Goal: Task Accomplishment & Management: Complete application form

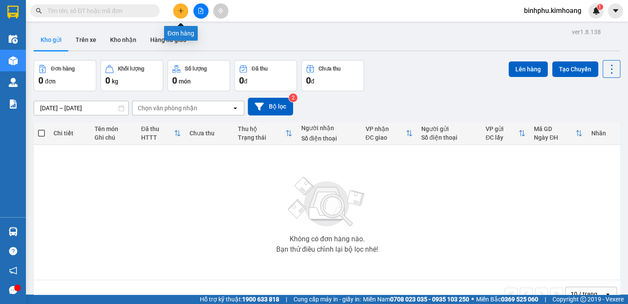
click at [181, 12] on icon "plus" at bounding box center [181, 11] width 6 height 6
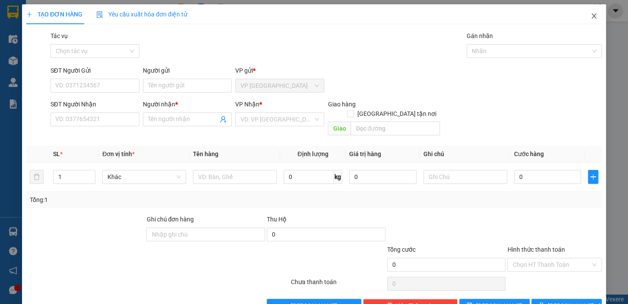
click at [591, 19] on icon "close" at bounding box center [594, 16] width 7 height 7
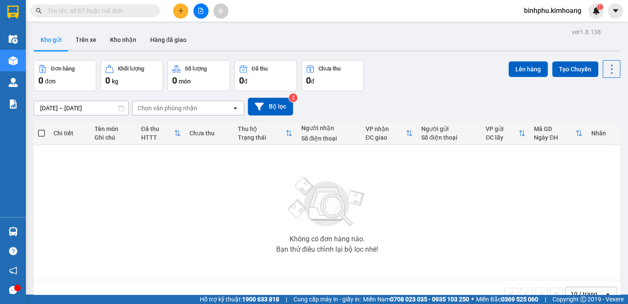
click at [197, 17] on button at bounding box center [200, 10] width 15 height 15
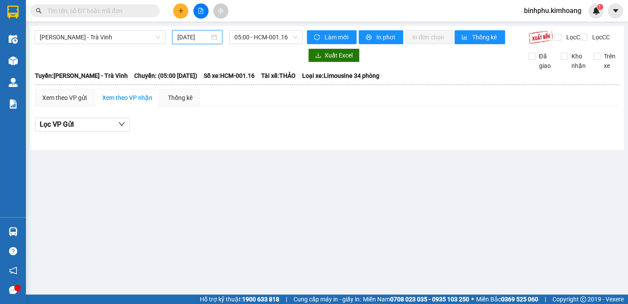
click at [198, 41] on input "[DATE]" at bounding box center [193, 36] width 32 height 9
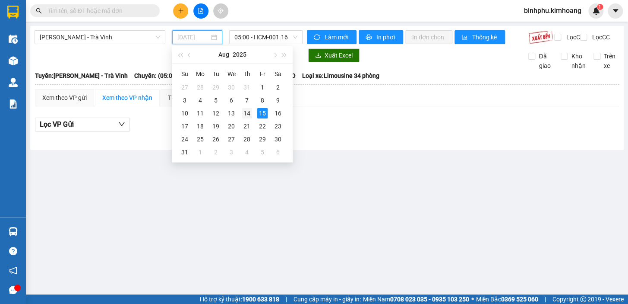
click at [247, 112] on div "14" at bounding box center [247, 113] width 10 height 10
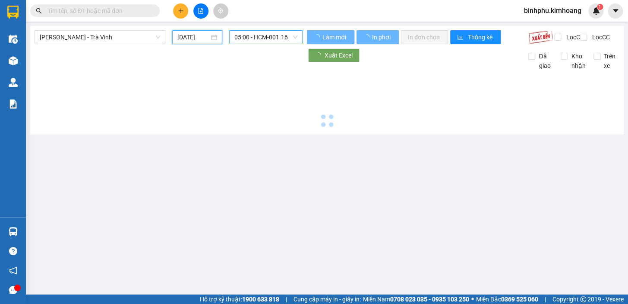
type input "[DATE]"
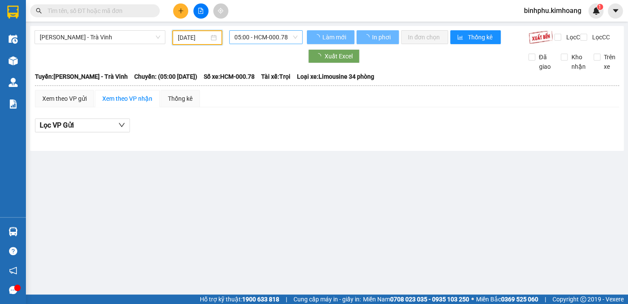
click at [256, 38] on span "05:00 - HCM-000.78" at bounding box center [265, 37] width 63 height 13
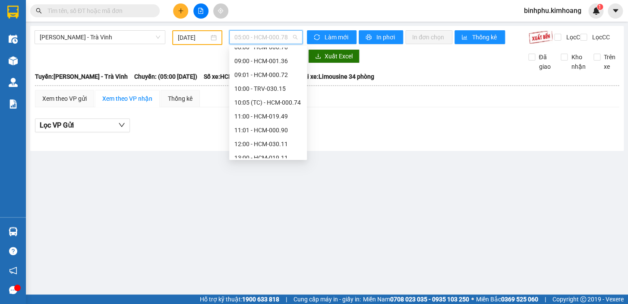
scroll to position [117, 0]
click at [103, 11] on input "text" at bounding box center [98, 10] width 102 height 9
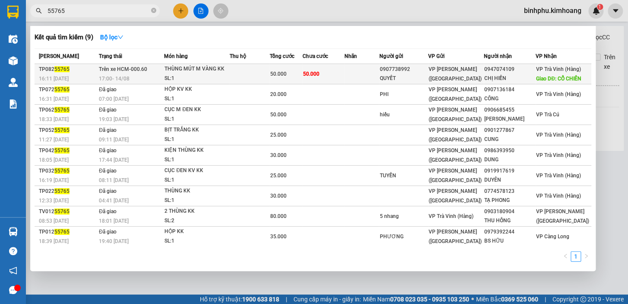
type input "55765"
click at [462, 72] on span "VP [PERSON_NAME] ([GEOGRAPHIC_DATA])" at bounding box center [455, 74] width 53 height 16
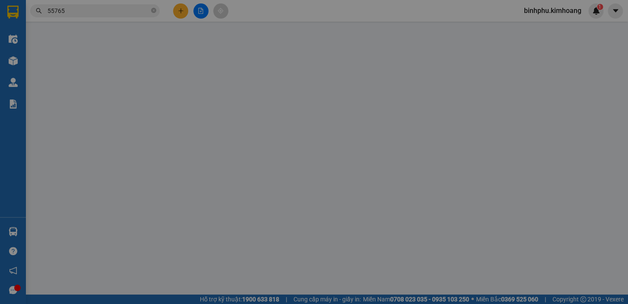
type input "0907738992"
type input "QUYẾT"
type input "0947074109"
type input "CHỊ HIỀN"
type input "CỔ CHIÊN"
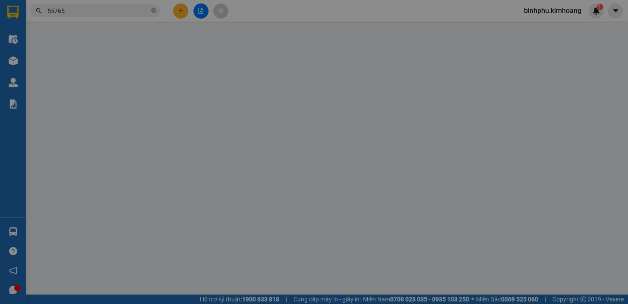
type input "50.000"
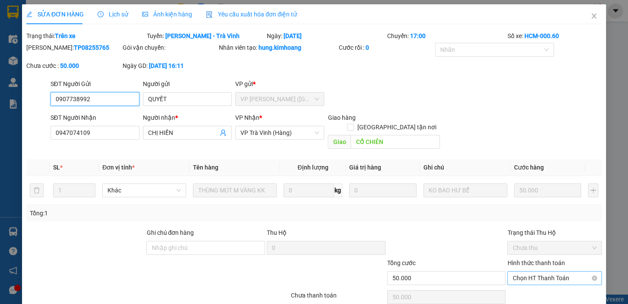
click at [566, 271] on span "Chọn HT Thanh Toán" at bounding box center [555, 277] width 84 height 13
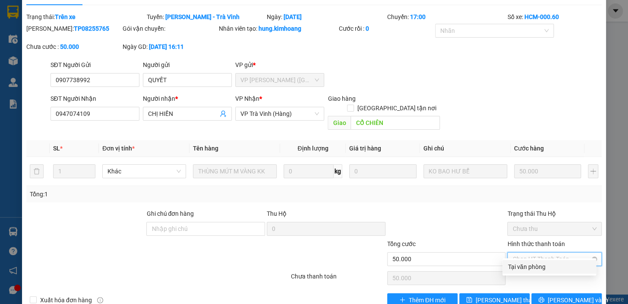
scroll to position [29, 0]
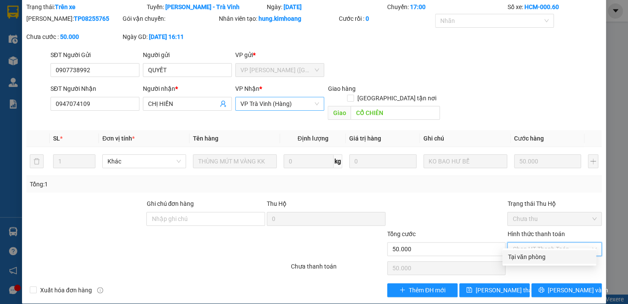
click at [250, 108] on span "VP Trà Vinh (Hàng)" at bounding box center [280, 103] width 79 height 13
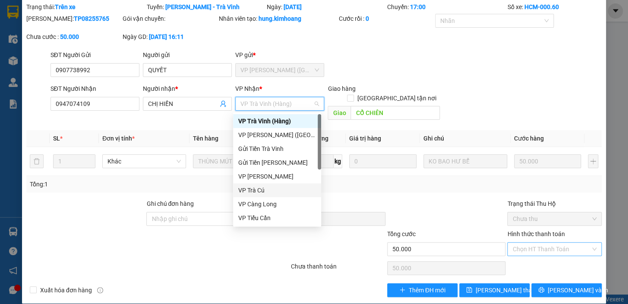
scroll to position [39, 0]
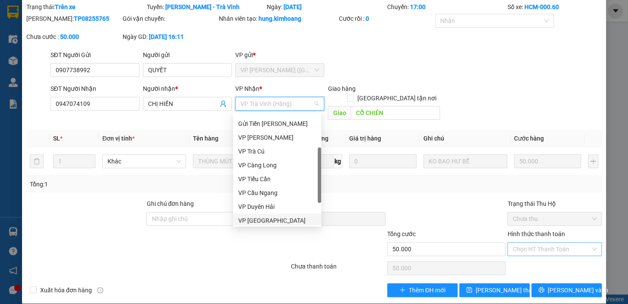
click at [255, 218] on div "VP [GEOGRAPHIC_DATA]" at bounding box center [277, 219] width 78 height 9
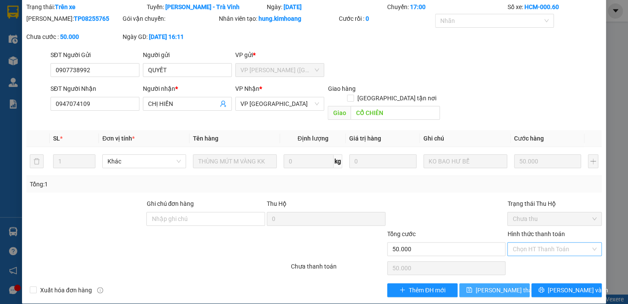
click at [497, 285] on span "[PERSON_NAME] thay đổi" at bounding box center [510, 289] width 69 height 9
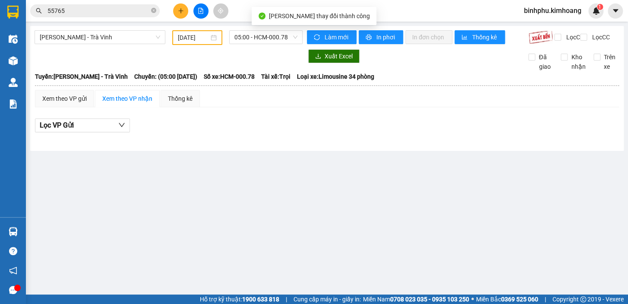
click at [77, 10] on input "55765" at bounding box center [98, 10] width 102 height 9
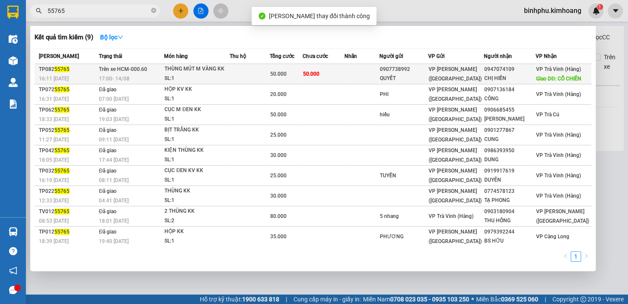
click at [269, 67] on td at bounding box center [250, 74] width 40 height 20
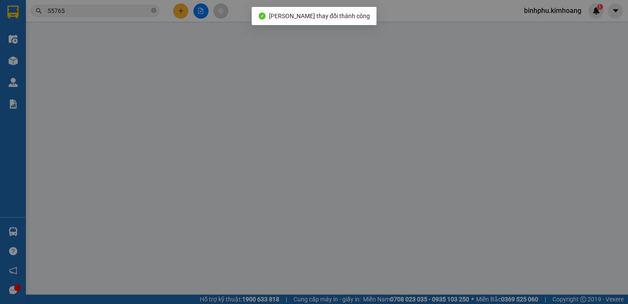
type input "0907738992"
type input "QUYẾT"
type input "0947074109"
type input "CHỊ HIỀN"
type input "CỔ CHIÊN"
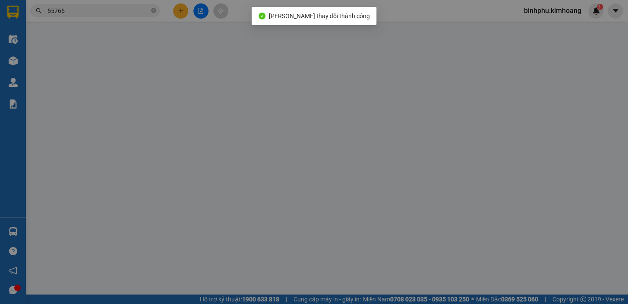
type input "50.000"
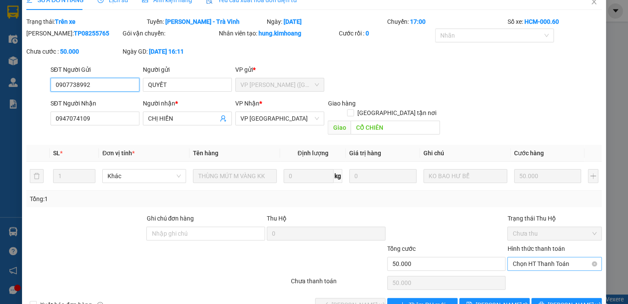
scroll to position [29, 0]
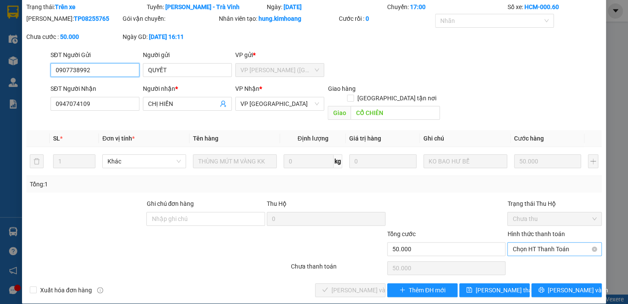
click at [560, 242] on span "Chọn HT Thanh Toán" at bounding box center [555, 248] width 84 height 13
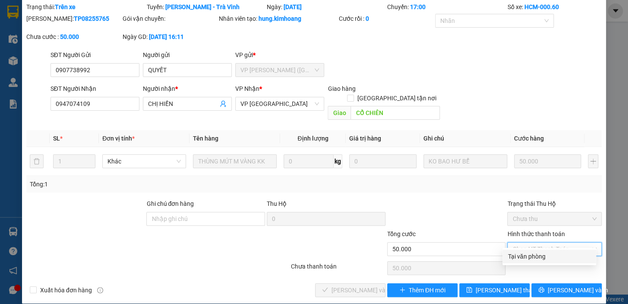
click at [557, 259] on div "Tại văn phòng" at bounding box center [549, 255] width 83 height 9
type input "0"
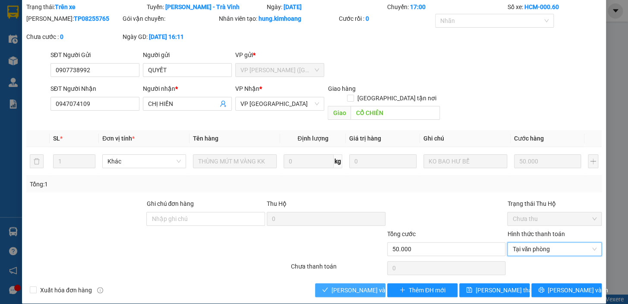
click at [338, 285] on span "[PERSON_NAME] và Giao hàng" at bounding box center [373, 289] width 83 height 9
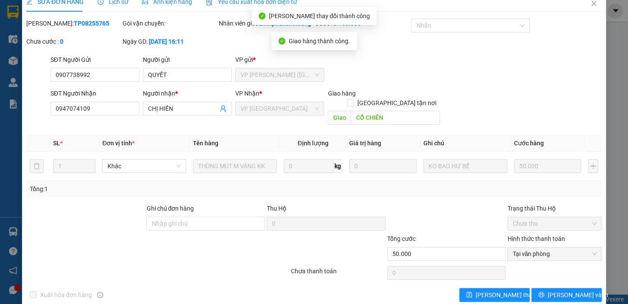
scroll to position [0, 0]
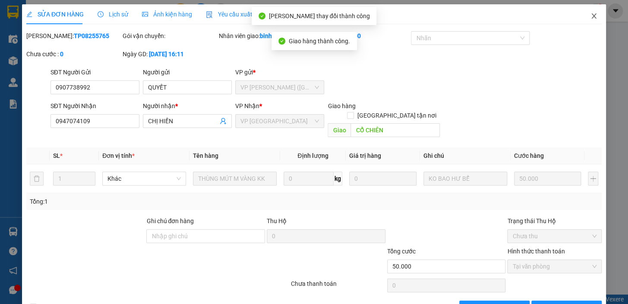
click at [591, 16] on icon "close" at bounding box center [594, 16] width 7 height 7
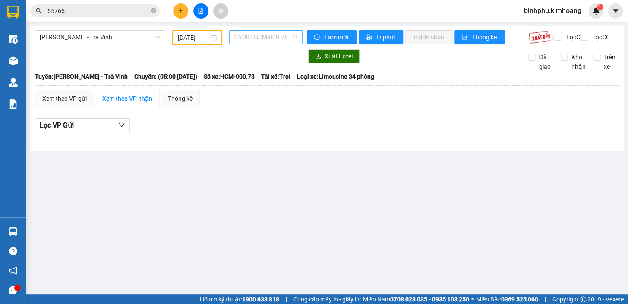
click at [294, 35] on span "05:00 - HCM-000.78" at bounding box center [265, 37] width 63 height 13
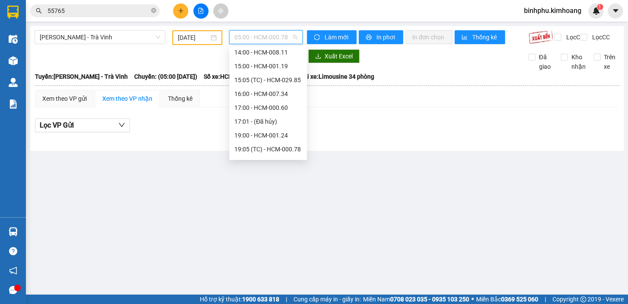
scroll to position [196, 0]
click at [269, 106] on div "17:00 - HCM-000.60" at bounding box center [267, 106] width 67 height 9
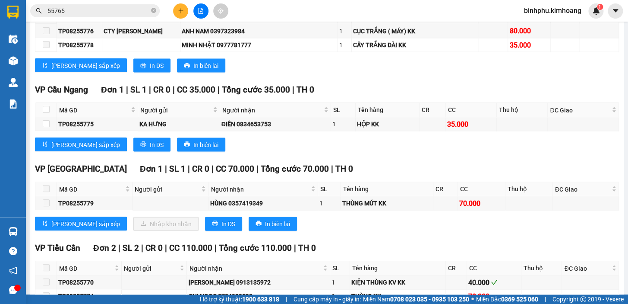
scroll to position [785, 0]
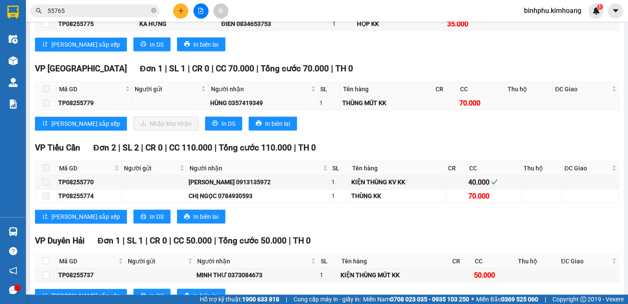
click at [44, 106] on span at bounding box center [46, 102] width 7 height 7
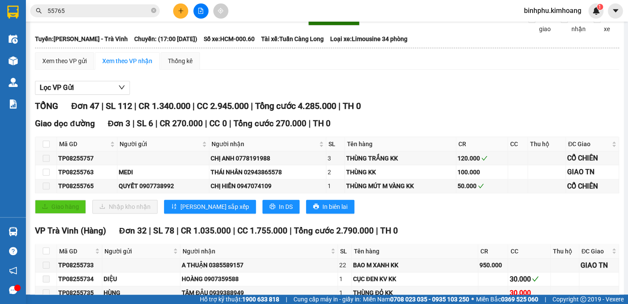
scroll to position [0, 0]
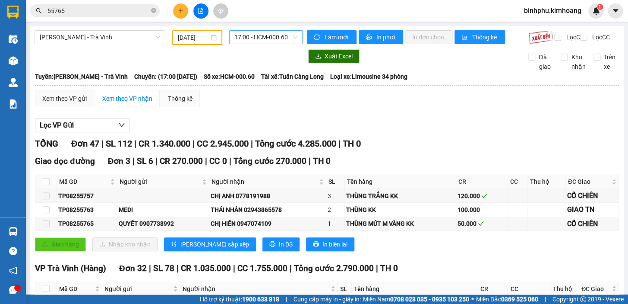
click at [265, 40] on span "17:00 - HCM-000.60" at bounding box center [265, 37] width 63 height 13
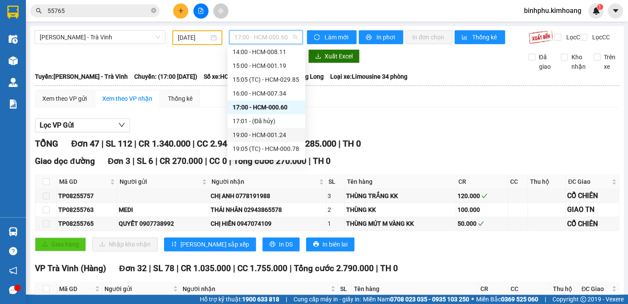
click at [257, 133] on div "19:00 - HCM-001.24" at bounding box center [266, 134] width 67 height 9
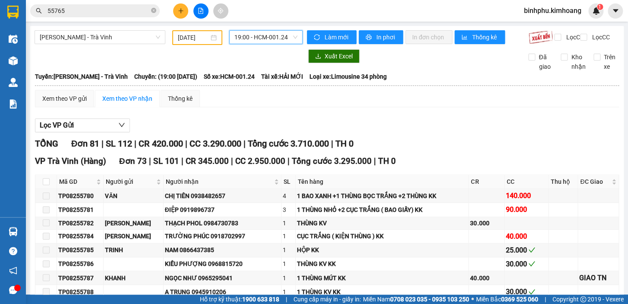
click at [266, 37] on span "19:00 - HCM-001.24" at bounding box center [265, 37] width 63 height 13
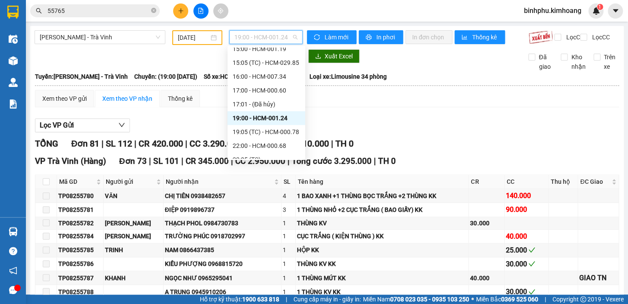
scroll to position [221, 0]
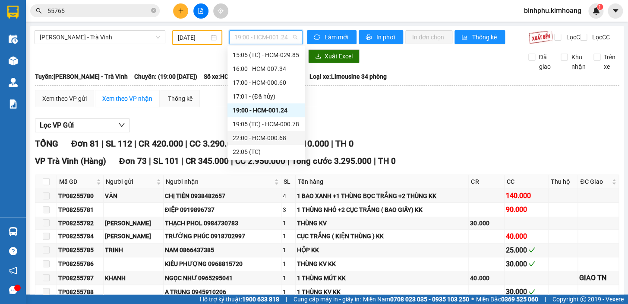
click at [261, 133] on div "22:00 - HCM-000.68" at bounding box center [266, 137] width 67 height 9
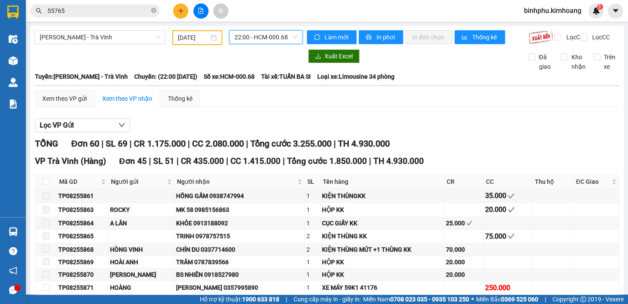
click at [260, 38] on span "22:00 - HCM-000.68" at bounding box center [265, 37] width 63 height 13
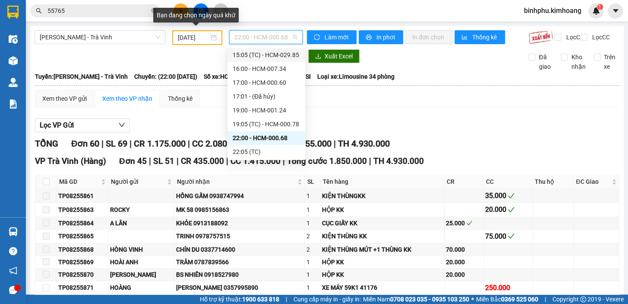
click at [192, 38] on input "[DATE]" at bounding box center [194, 37] width 32 height 9
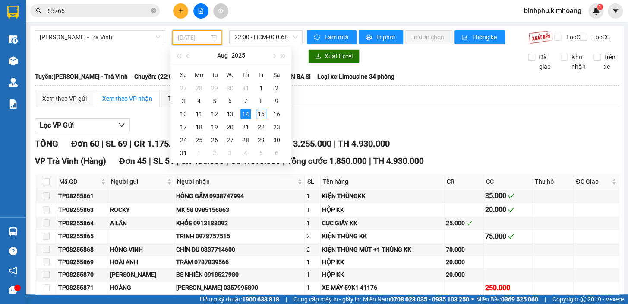
click at [263, 114] on div "15" at bounding box center [261, 114] width 10 height 10
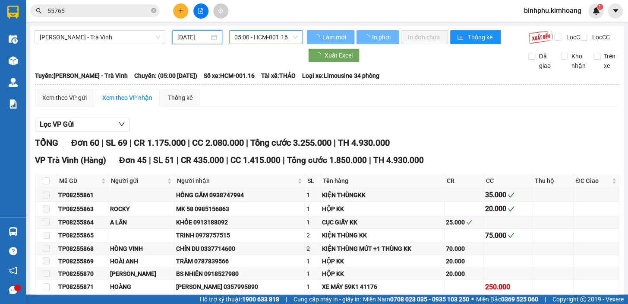
type input "[DATE]"
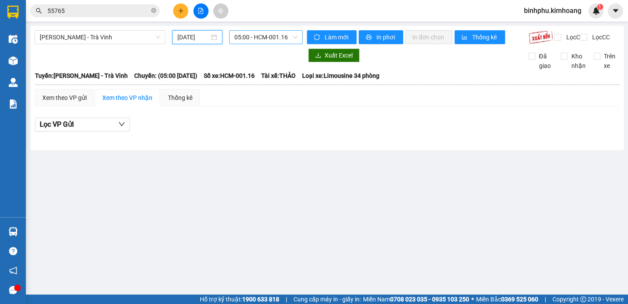
scroll to position [13, 0]
click at [253, 33] on span "05:00 - HCM-001.16" at bounding box center [265, 37] width 63 height 13
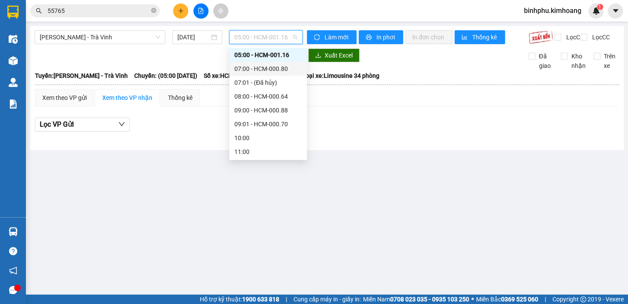
click at [268, 71] on div "07:00 - HCM-000.80" at bounding box center [267, 68] width 67 height 9
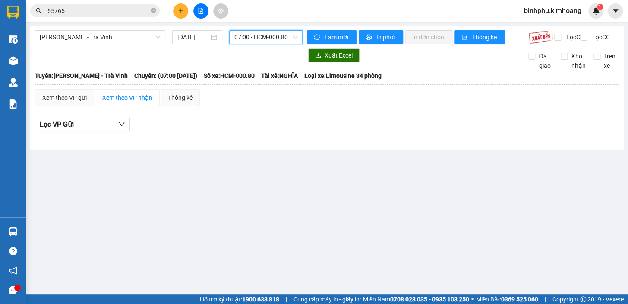
click at [266, 37] on span "07:00 - HCM-000.80" at bounding box center [265, 37] width 63 height 13
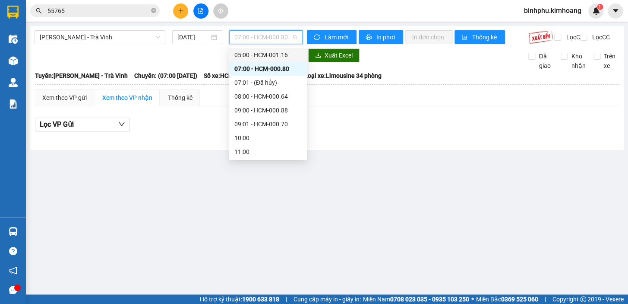
click at [268, 51] on div "05:00 - HCM-001.16" at bounding box center [267, 54] width 67 height 9
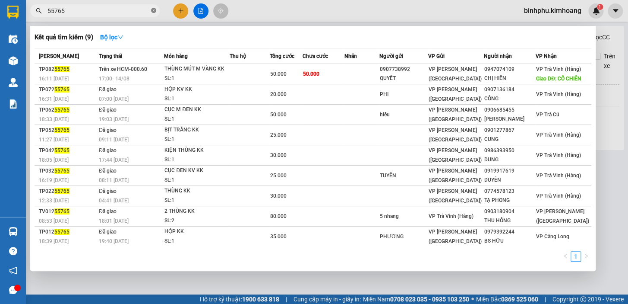
click at [155, 10] on icon "close-circle" at bounding box center [153, 10] width 5 height 5
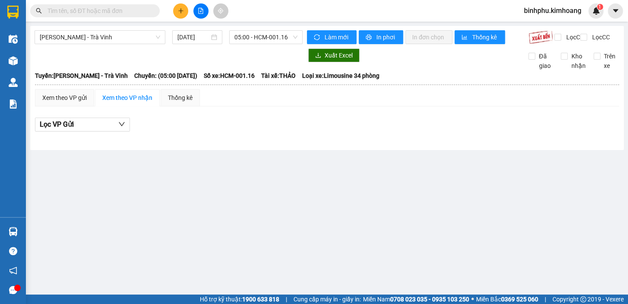
click at [124, 8] on input "text" at bounding box center [98, 10] width 102 height 9
click at [123, 8] on input "text" at bounding box center [98, 10] width 102 height 9
click at [123, 11] on input "text" at bounding box center [98, 10] width 102 height 9
click at [282, 38] on span "05:00 - HCM-001.16" at bounding box center [265, 37] width 63 height 13
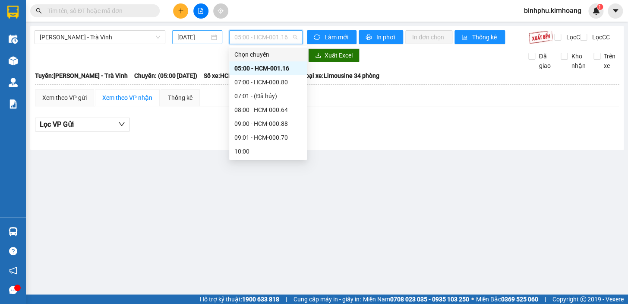
click at [211, 34] on div "[DATE]" at bounding box center [197, 36] width 40 height 9
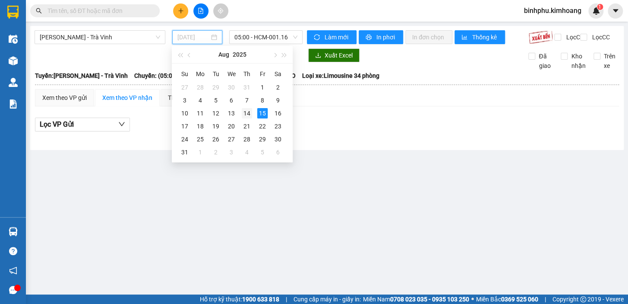
click at [252, 113] on div "14" at bounding box center [247, 113] width 10 height 10
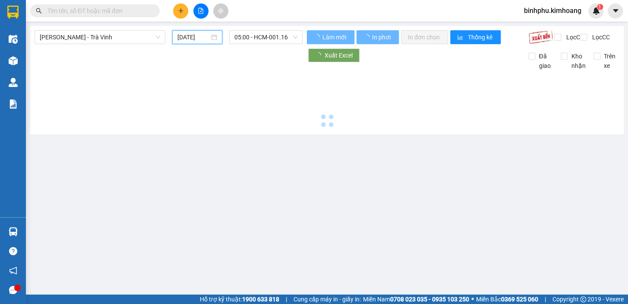
type input "[DATE]"
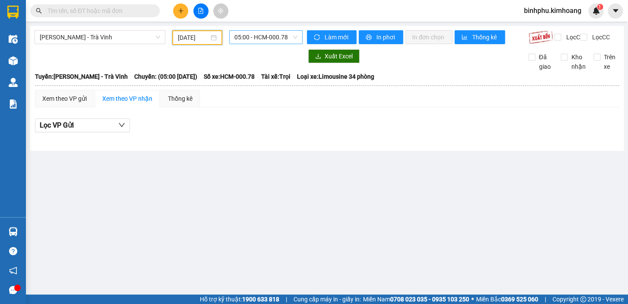
click at [246, 43] on span "05:00 - HCM-000.78" at bounding box center [265, 37] width 63 height 13
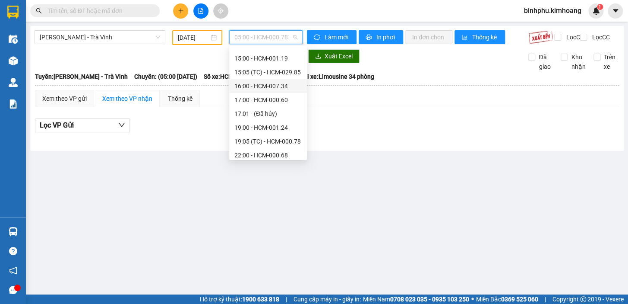
scroll to position [221, 0]
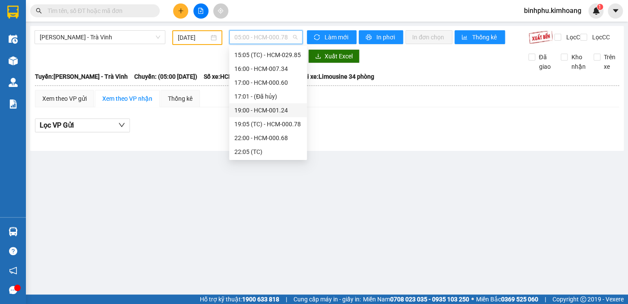
click at [284, 109] on div "19:00 - HCM-001.24" at bounding box center [267, 109] width 67 height 9
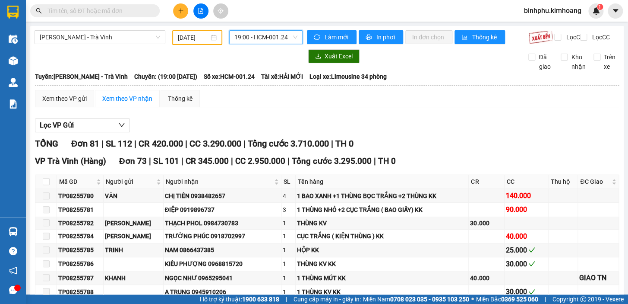
click at [247, 40] on span "19:00 - HCM-001.24" at bounding box center [265, 37] width 63 height 13
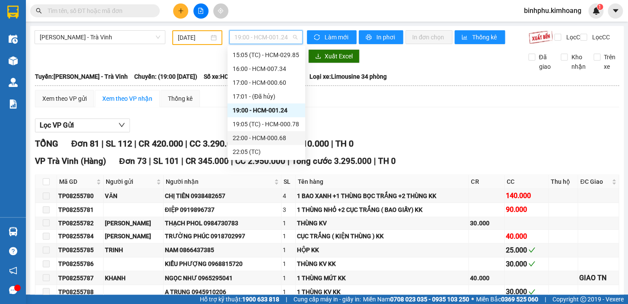
click at [260, 134] on div "22:00 - HCM-000.68" at bounding box center [266, 137] width 67 height 9
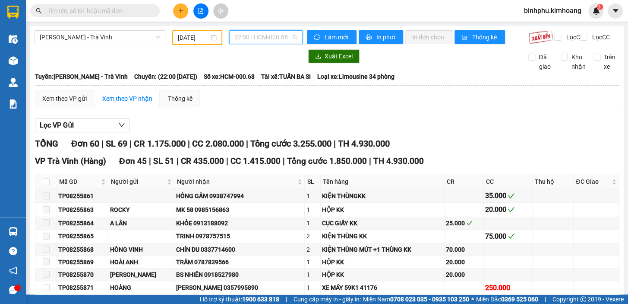
click at [272, 34] on span "22:00 - HCM-000.68" at bounding box center [265, 37] width 63 height 13
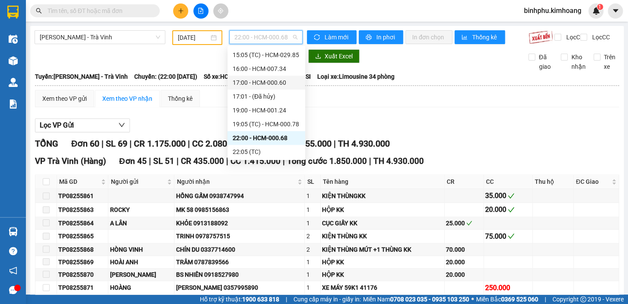
click at [260, 83] on div "17:00 - HCM-000.60" at bounding box center [266, 82] width 67 height 9
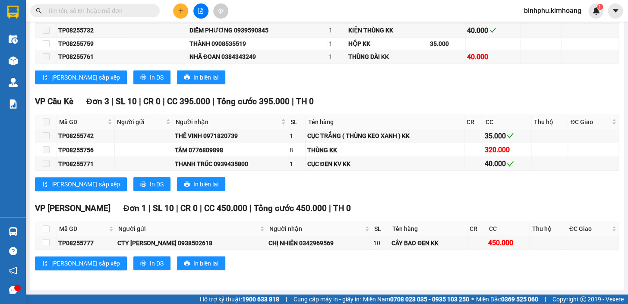
scroll to position [728, 0]
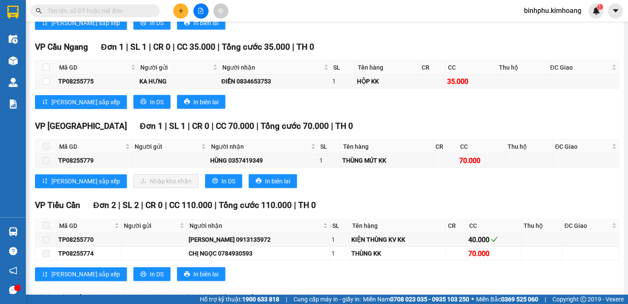
drag, startPoint x: 627, startPoint y: 0, endPoint x: 397, endPoint y: 105, distance: 253.3
click at [397, 105] on div "[PERSON_NAME] sắp xếp In DS In biên lai" at bounding box center [327, 102] width 584 height 14
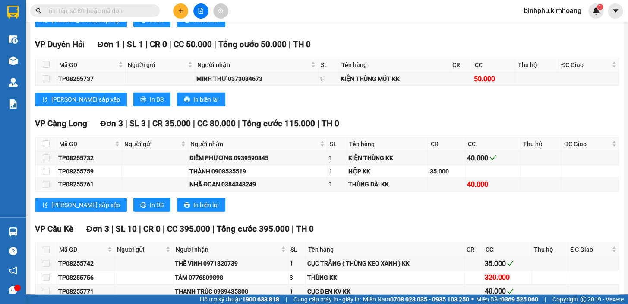
scroll to position [1112, 0]
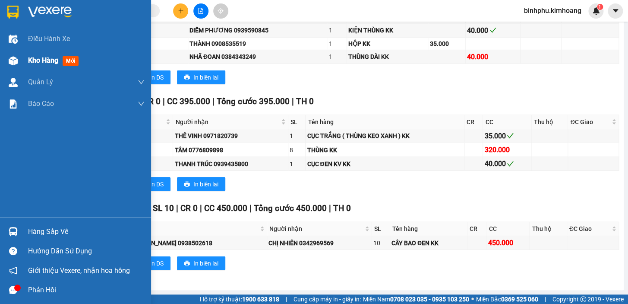
click at [25, 59] on div "Kho hàng mới" at bounding box center [75, 61] width 151 height 22
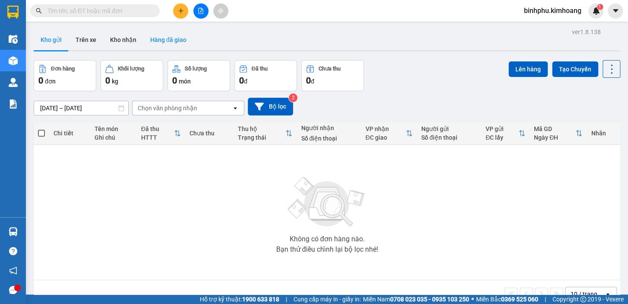
click at [166, 44] on button "Hàng đã giao" at bounding box center [168, 39] width 50 height 21
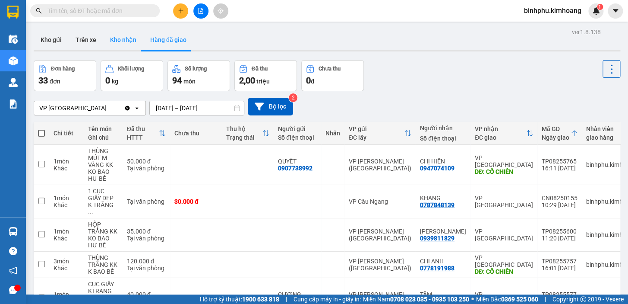
click at [104, 41] on button "Kho nhận" at bounding box center [123, 39] width 40 height 21
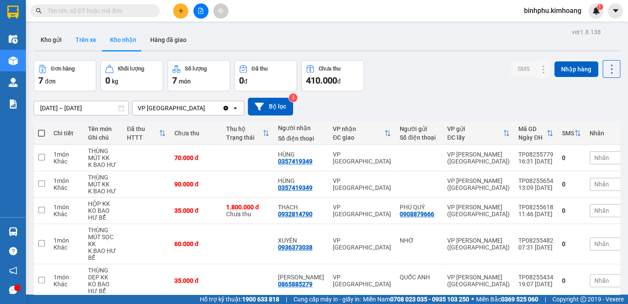
click at [79, 40] on button "Trên xe" at bounding box center [86, 39] width 35 height 21
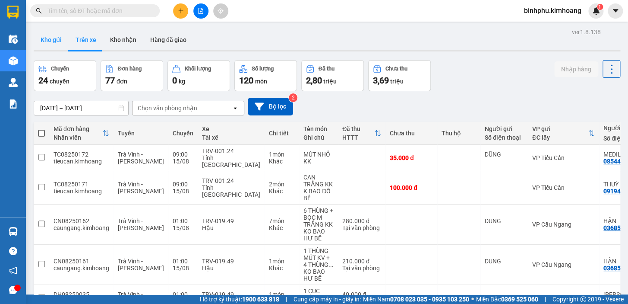
click at [48, 43] on button "Kho gửi" at bounding box center [51, 39] width 35 height 21
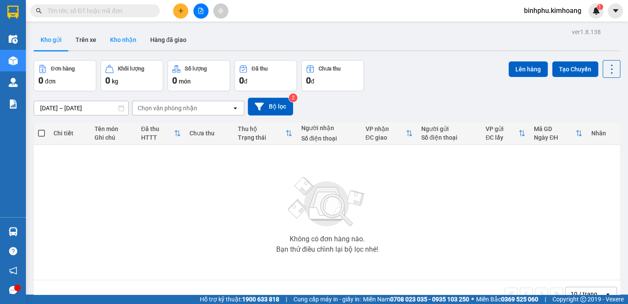
click at [129, 47] on button "Kho nhận" at bounding box center [123, 39] width 40 height 21
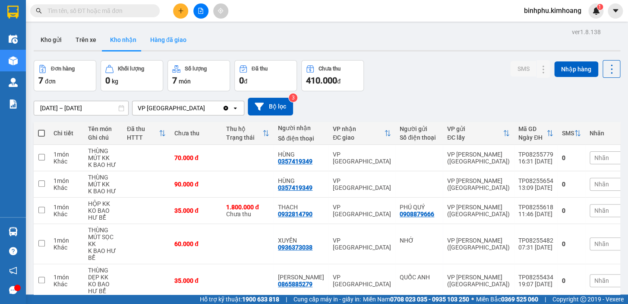
click at [177, 39] on button "Hàng đã giao" at bounding box center [168, 39] width 50 height 21
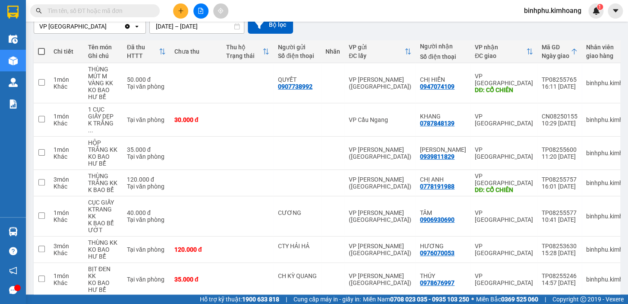
scroll to position [4, 0]
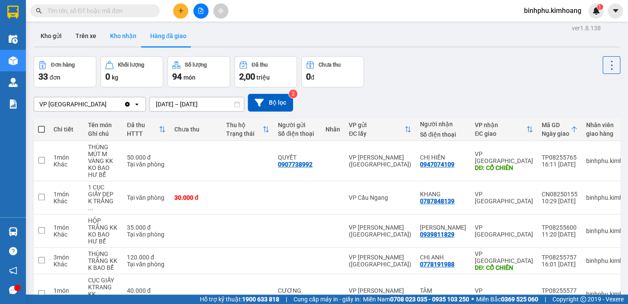
click at [127, 35] on button "Kho nhận" at bounding box center [123, 35] width 40 height 21
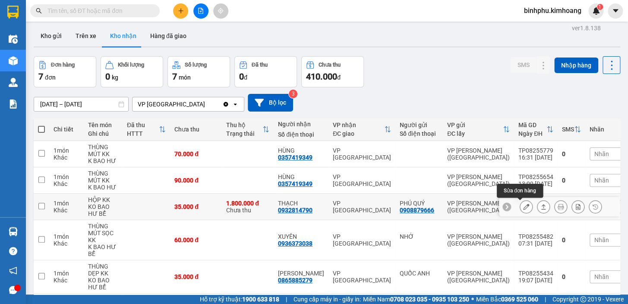
click at [521, 203] on button at bounding box center [526, 206] width 12 height 15
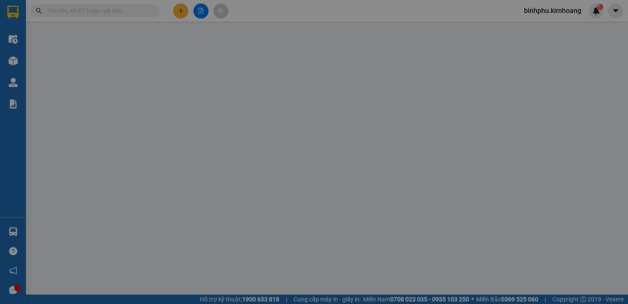
type input "0908879666"
type input "PHÚ QUÝ"
type input "0932814790"
type input "THẠCH"
type input "1.800.000"
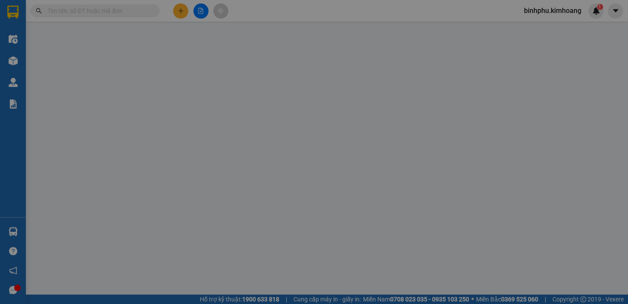
type input "35.000"
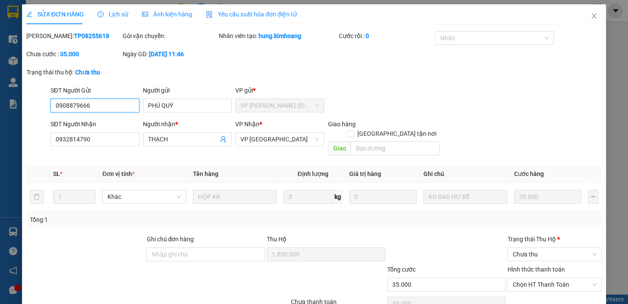
scroll to position [35, 0]
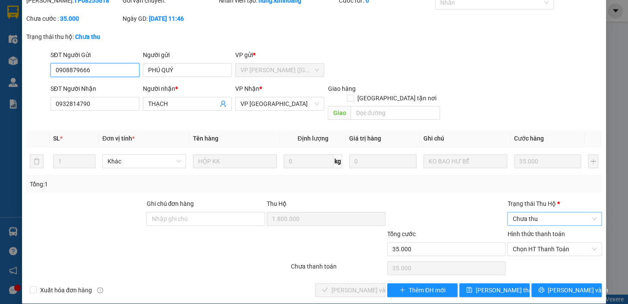
click at [535, 212] on span "Chưa thu" at bounding box center [555, 218] width 84 height 13
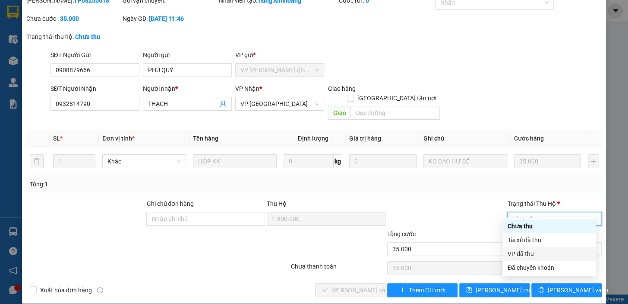
click at [538, 253] on div "VP đã thu" at bounding box center [549, 253] width 83 height 9
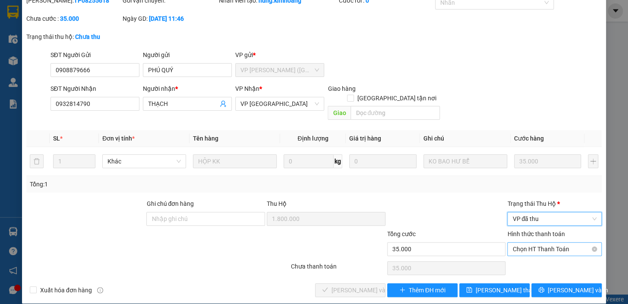
click at [537, 242] on span "Chọn HT Thanh Toán" at bounding box center [555, 248] width 84 height 13
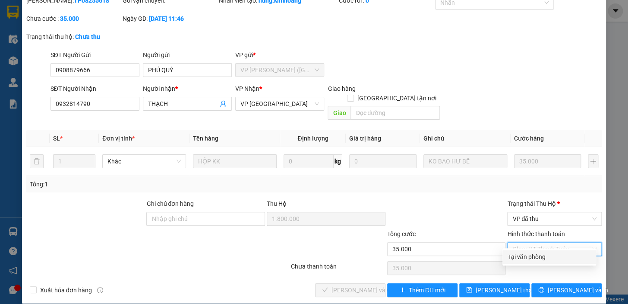
click at [537, 258] on div "Tại văn phòng" at bounding box center [549, 256] width 83 height 9
type input "0"
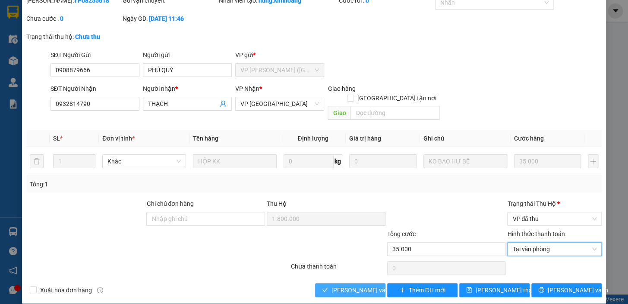
click at [366, 285] on span "[PERSON_NAME] và Giao hàng" at bounding box center [373, 289] width 83 height 9
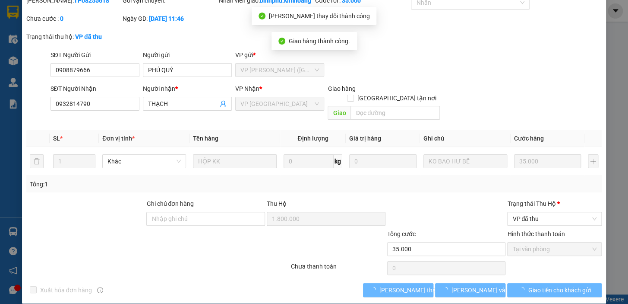
scroll to position [0, 0]
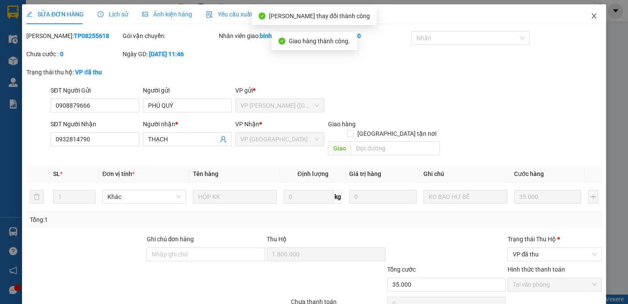
click at [591, 18] on icon "close" at bounding box center [594, 16] width 7 height 7
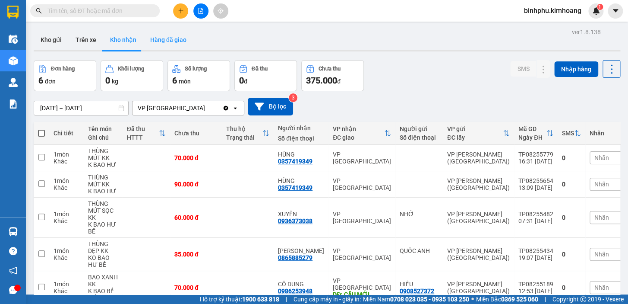
click at [175, 37] on button "Hàng đã giao" at bounding box center [168, 39] width 50 height 21
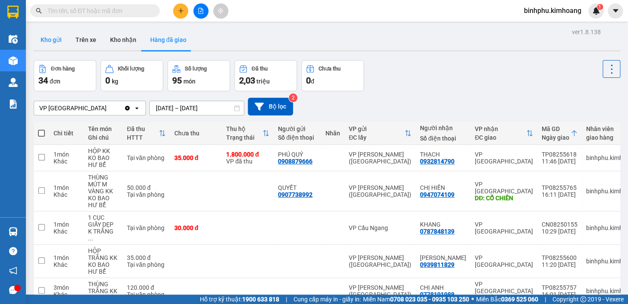
click at [49, 38] on button "Kho gửi" at bounding box center [51, 39] width 35 height 21
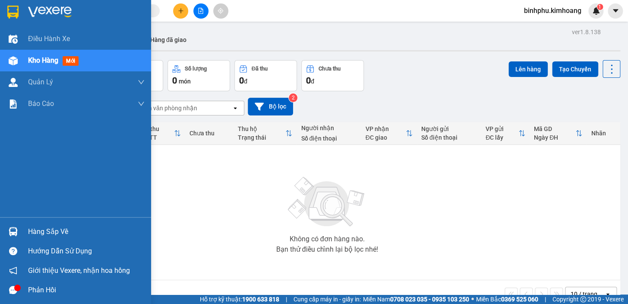
click at [30, 234] on div "Hàng sắp về" at bounding box center [86, 231] width 117 height 13
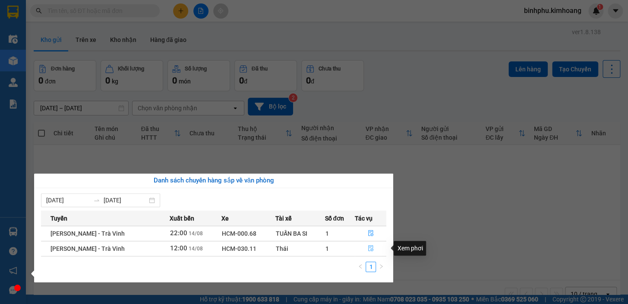
click at [369, 246] on icon "file-done" at bounding box center [371, 248] width 6 height 6
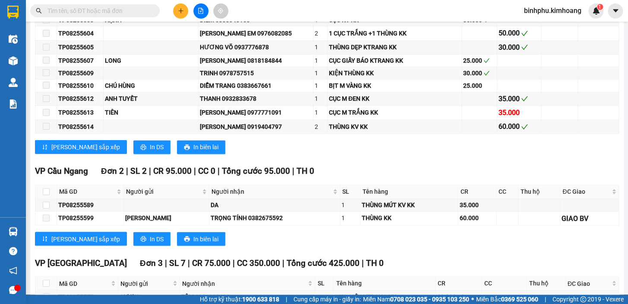
scroll to position [628, 0]
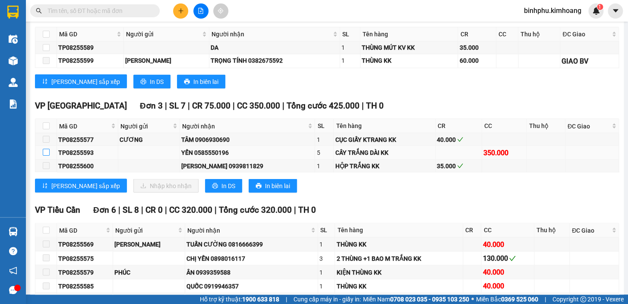
click at [44, 155] on input "checkbox" at bounding box center [46, 152] width 7 height 7
checkbox input "true"
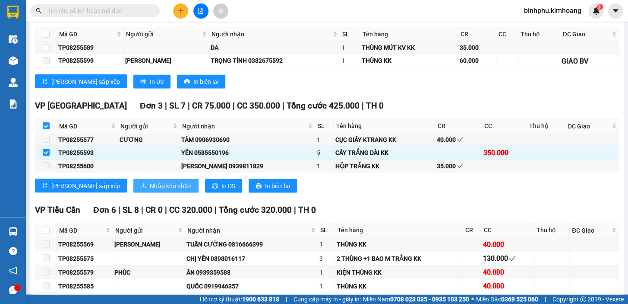
click at [150, 190] on span "Nhập kho nhận" at bounding box center [171, 184] width 42 height 9
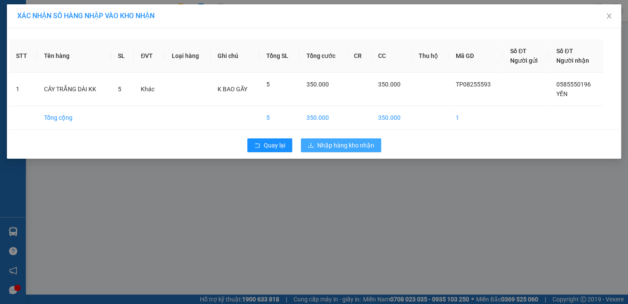
click at [314, 143] on button "Nhập hàng kho nhận" at bounding box center [341, 145] width 80 height 14
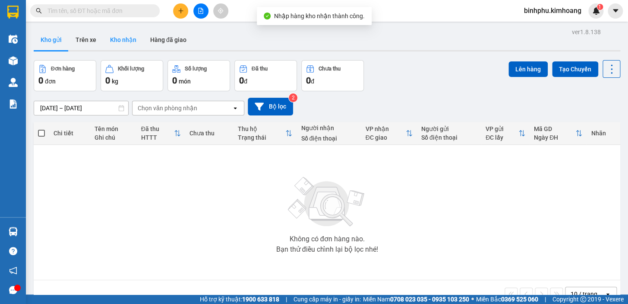
click at [132, 43] on button "Kho nhận" at bounding box center [123, 39] width 40 height 21
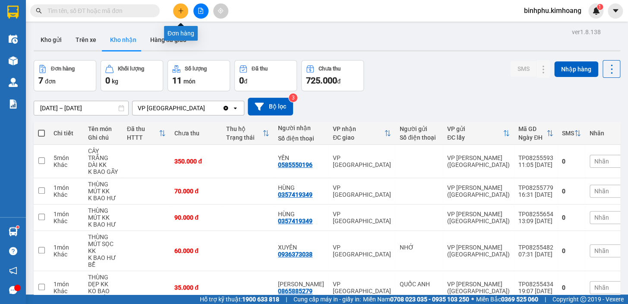
click at [182, 10] on icon "plus" at bounding box center [181, 11] width 6 height 6
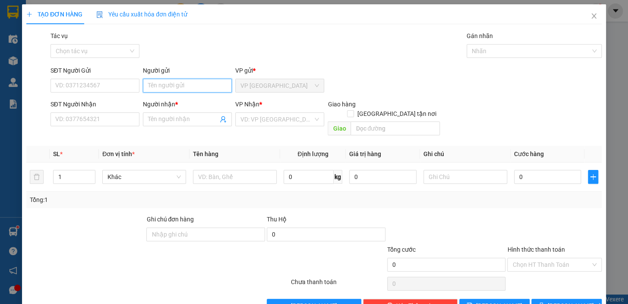
click at [190, 86] on input "Người gửi" at bounding box center [187, 86] width 89 height 14
click at [204, 86] on input "TASM" at bounding box center [187, 86] width 89 height 14
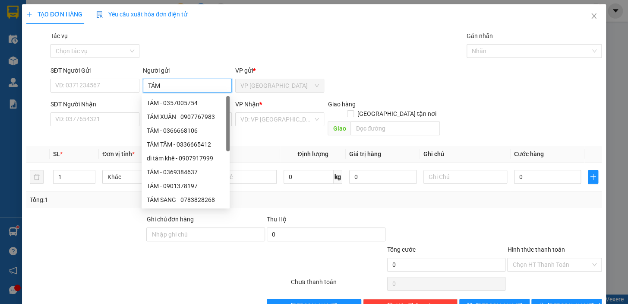
type input "TÁM"
click at [212, 39] on div "Tác vụ Chọn tác vụ Gán nhãn Nhãn" at bounding box center [326, 46] width 555 height 30
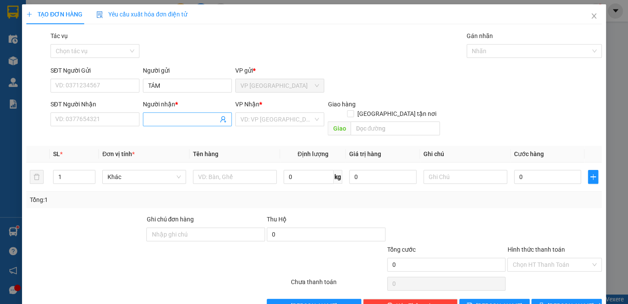
click at [194, 121] on input "Người nhận *" at bounding box center [183, 118] width 70 height 9
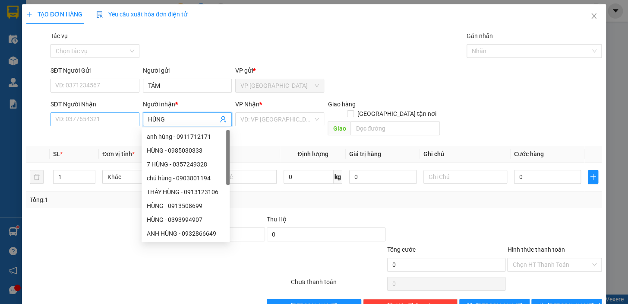
type input "HÙNG"
click at [119, 117] on input "SĐT Người Nhận" at bounding box center [95, 119] width 89 height 14
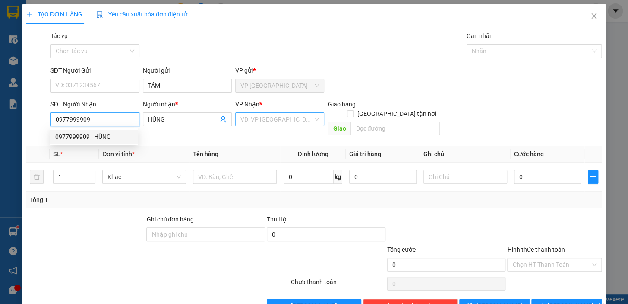
type input "0977999909"
click at [269, 114] on input "search" at bounding box center [277, 119] width 73 height 13
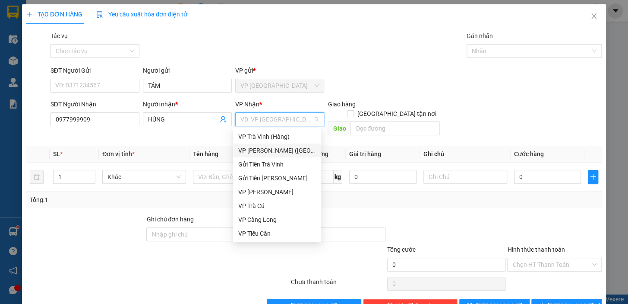
click at [277, 151] on div "VP [PERSON_NAME] ([GEOGRAPHIC_DATA])" at bounding box center [277, 150] width 78 height 9
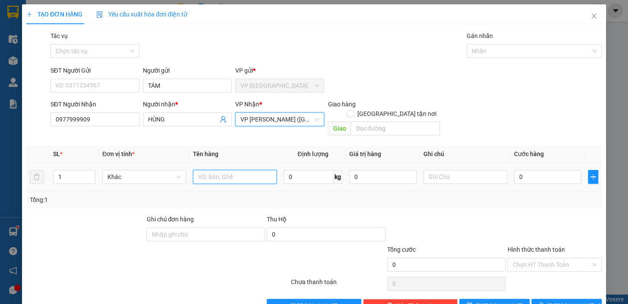
click at [222, 170] on input "text" at bounding box center [235, 177] width 84 height 14
type input "1 BAO ĐỎ"
click at [511, 162] on td "0" at bounding box center [548, 176] width 74 height 29
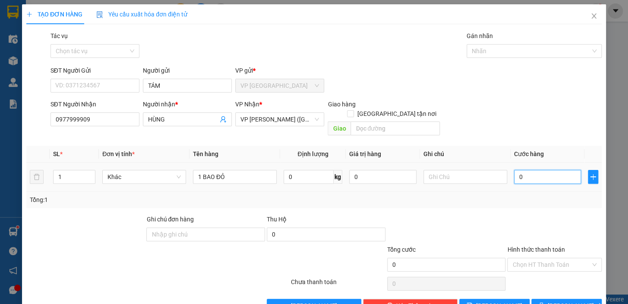
click at [514, 170] on input "0" at bounding box center [547, 177] width 67 height 14
click at [515, 171] on input "0" at bounding box center [547, 177] width 67 height 14
type input "50"
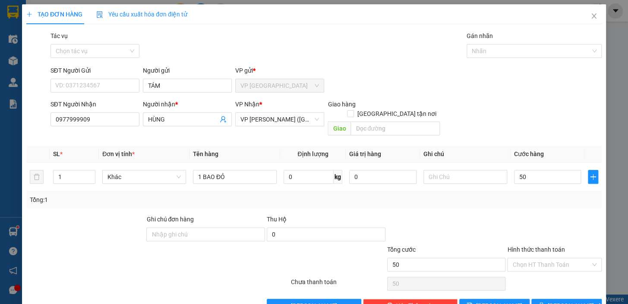
type input "50.000"
click at [551, 120] on div "SĐT Người Nhận 0977999909 Người nhận * HÙNG VP Nhận * VP [PERSON_NAME] ([GEOGRA…" at bounding box center [326, 119] width 555 height 40
click at [535, 259] on input "Hình thức thanh toán" at bounding box center [552, 264] width 78 height 13
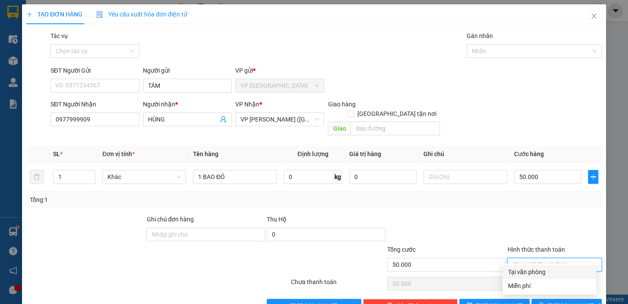
click at [538, 274] on div "Tại văn phòng" at bounding box center [549, 271] width 83 height 9
type input "0"
click at [556, 301] on span "[PERSON_NAME] và In" at bounding box center [578, 305] width 60 height 9
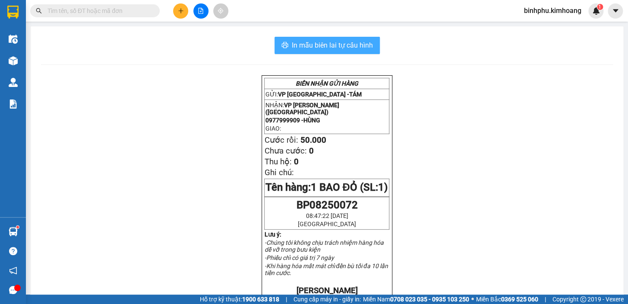
click at [313, 42] on span "In mẫu biên lai tự cấu hình" at bounding box center [332, 45] width 81 height 11
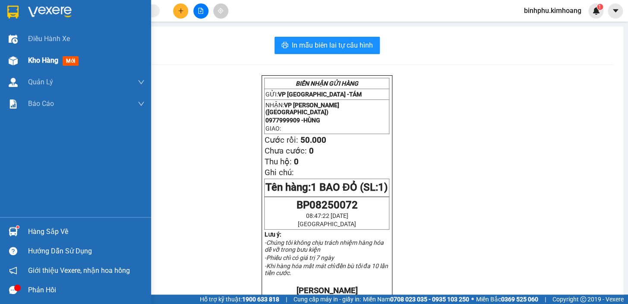
click at [17, 60] on div at bounding box center [13, 60] width 15 height 15
